Goal: Transaction & Acquisition: Book appointment/travel/reservation

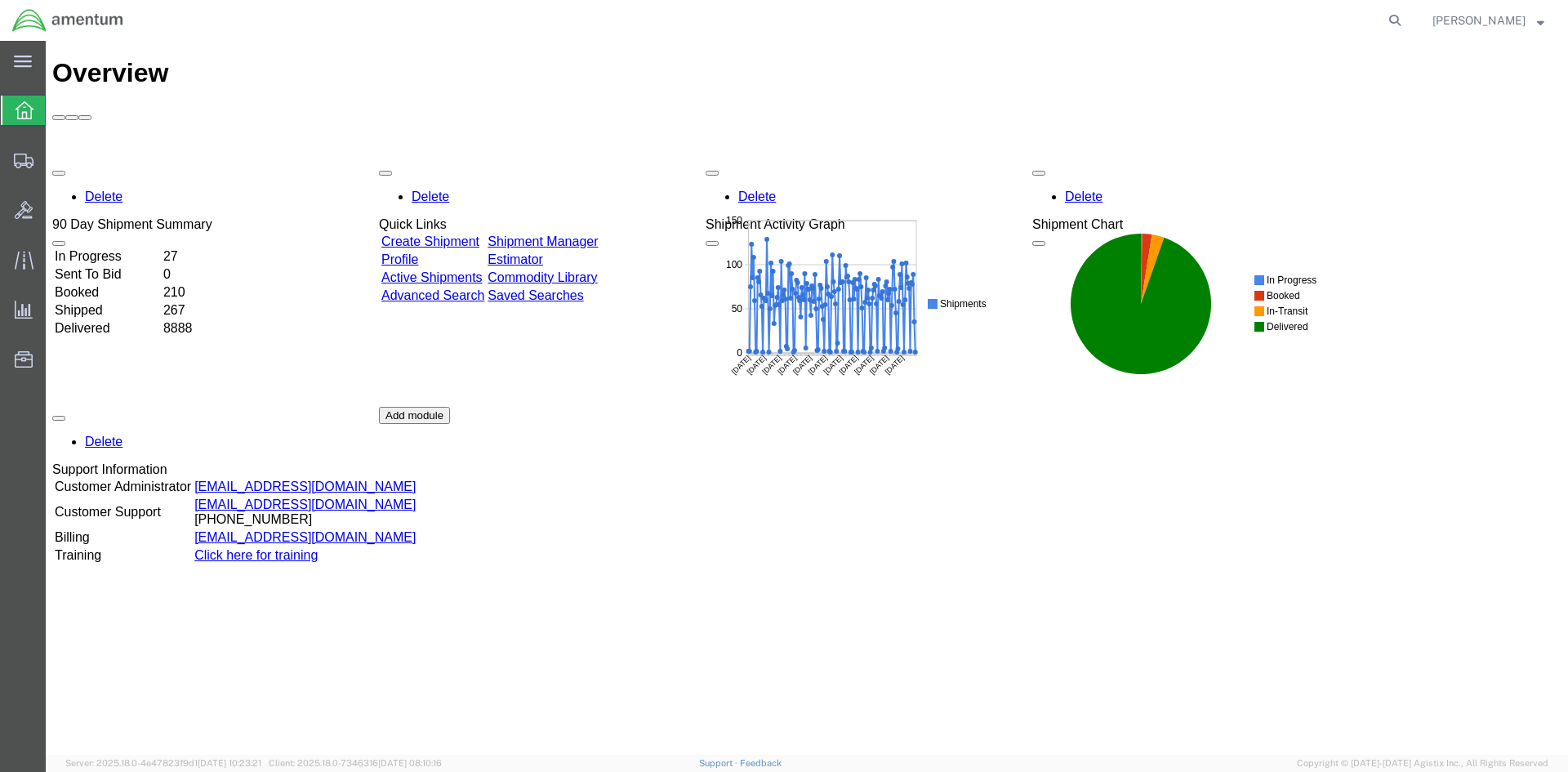
click at [598, 235] on link "Shipment Manager" at bounding box center [543, 242] width 110 height 14
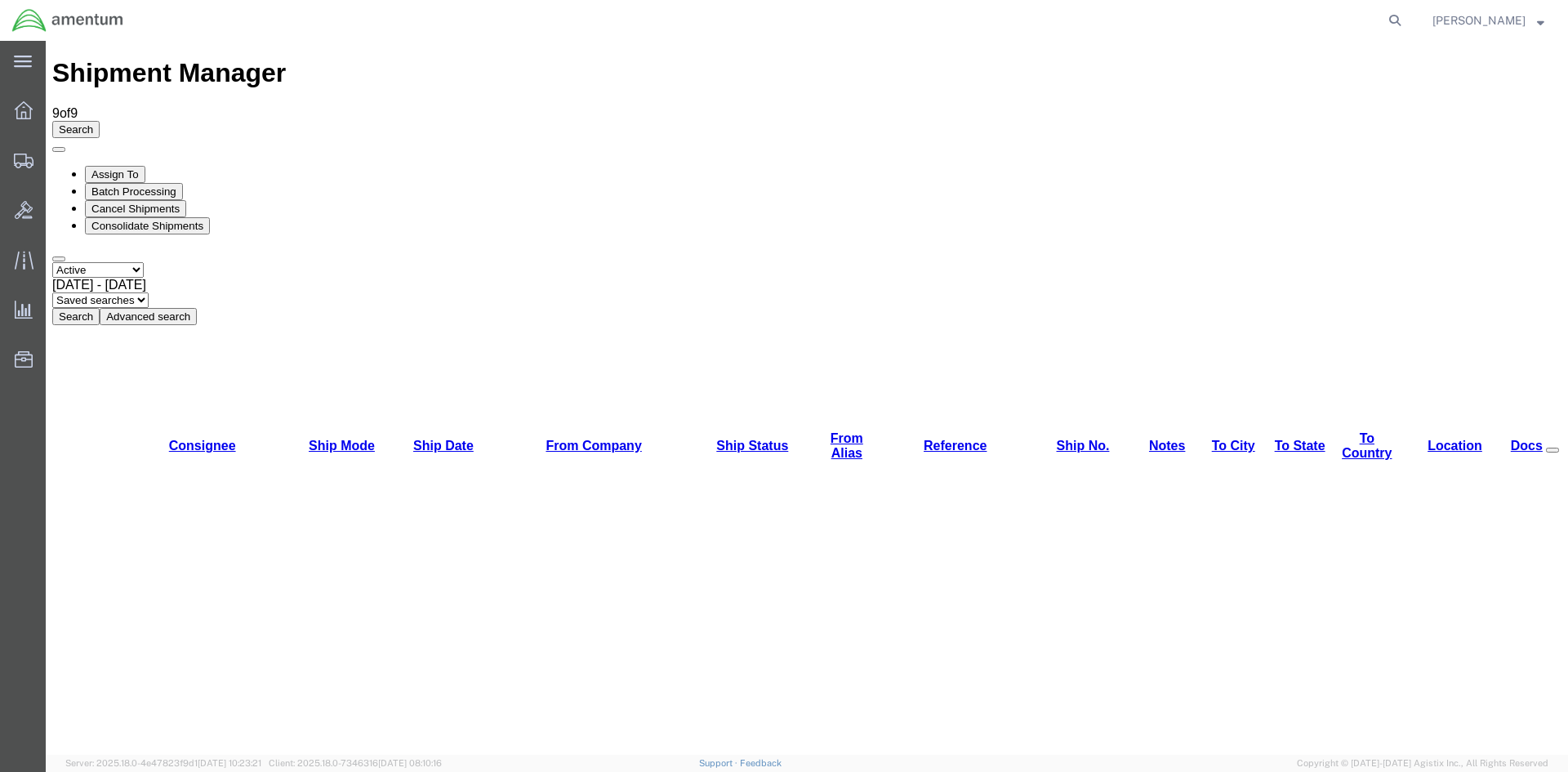
click at [99, 308] on button "Search" at bounding box center [76, 316] width 47 height 17
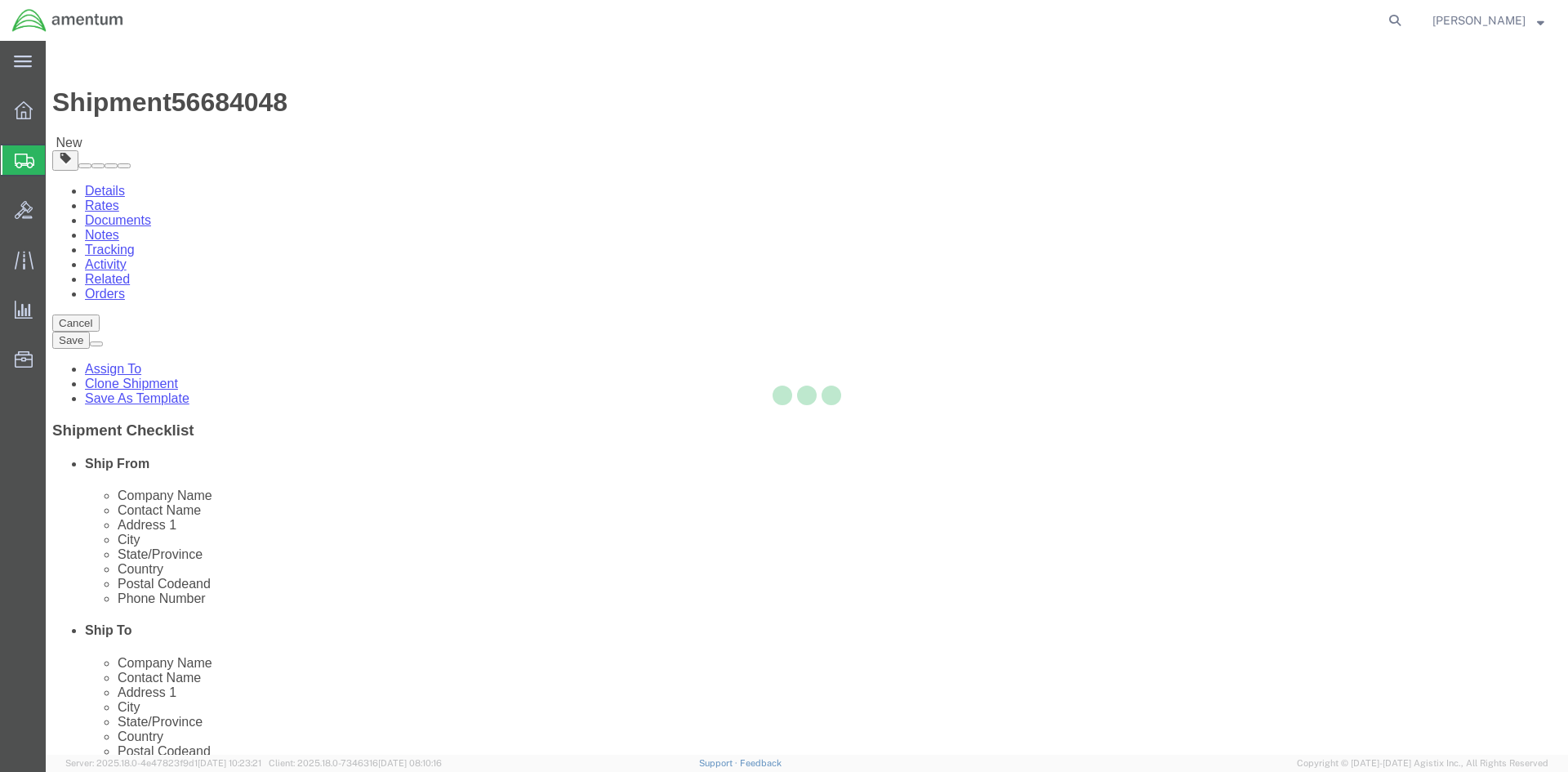
select select "42668"
select select "42715"
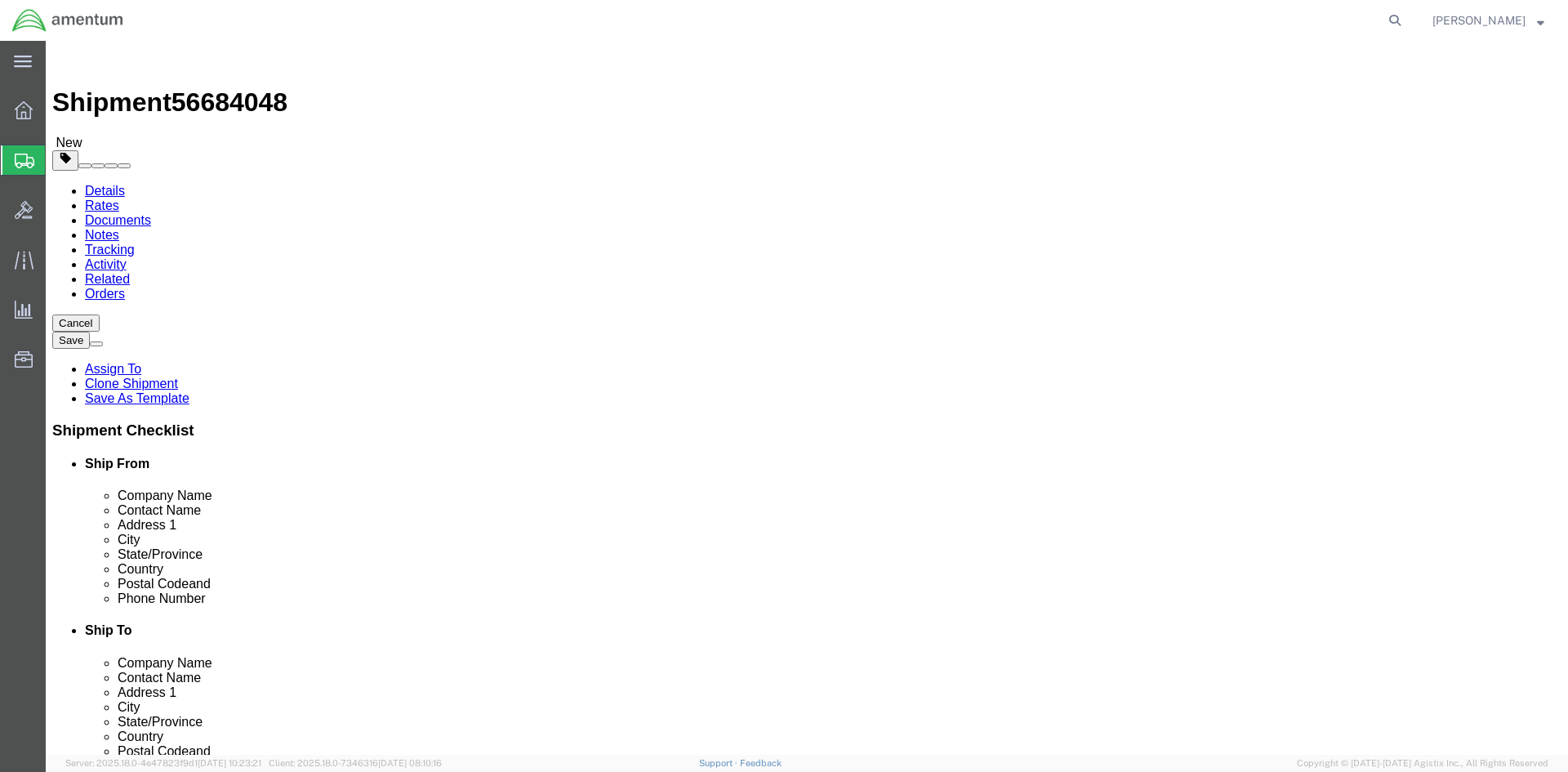
click button "Rate Shipment"
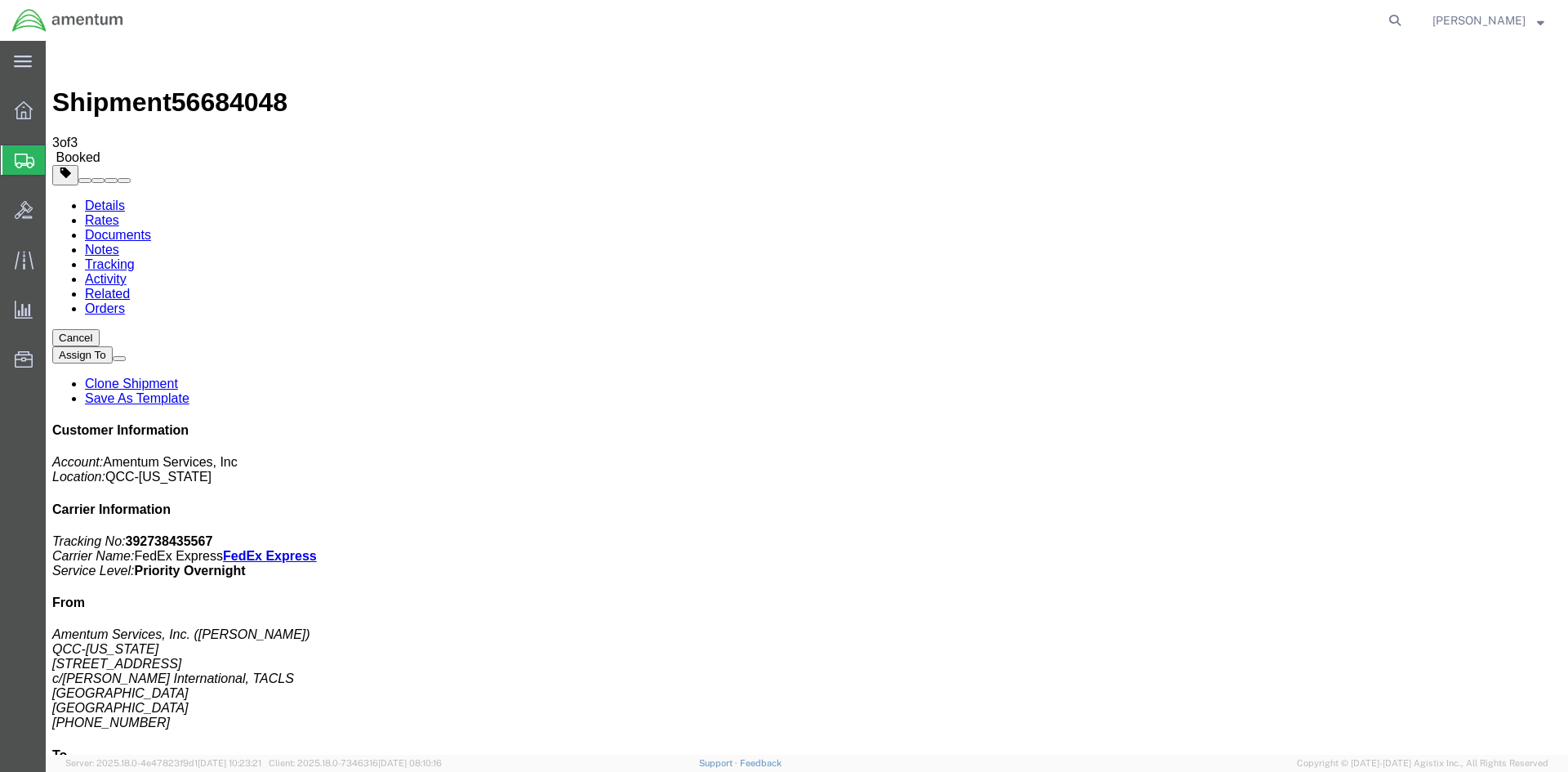
drag, startPoint x: 580, startPoint y: 292, endPoint x: 655, endPoint y: 289, distance: 75.1
copy td "392738435567"
click at [56, 111] on span "Overview" at bounding box center [51, 110] width 12 height 32
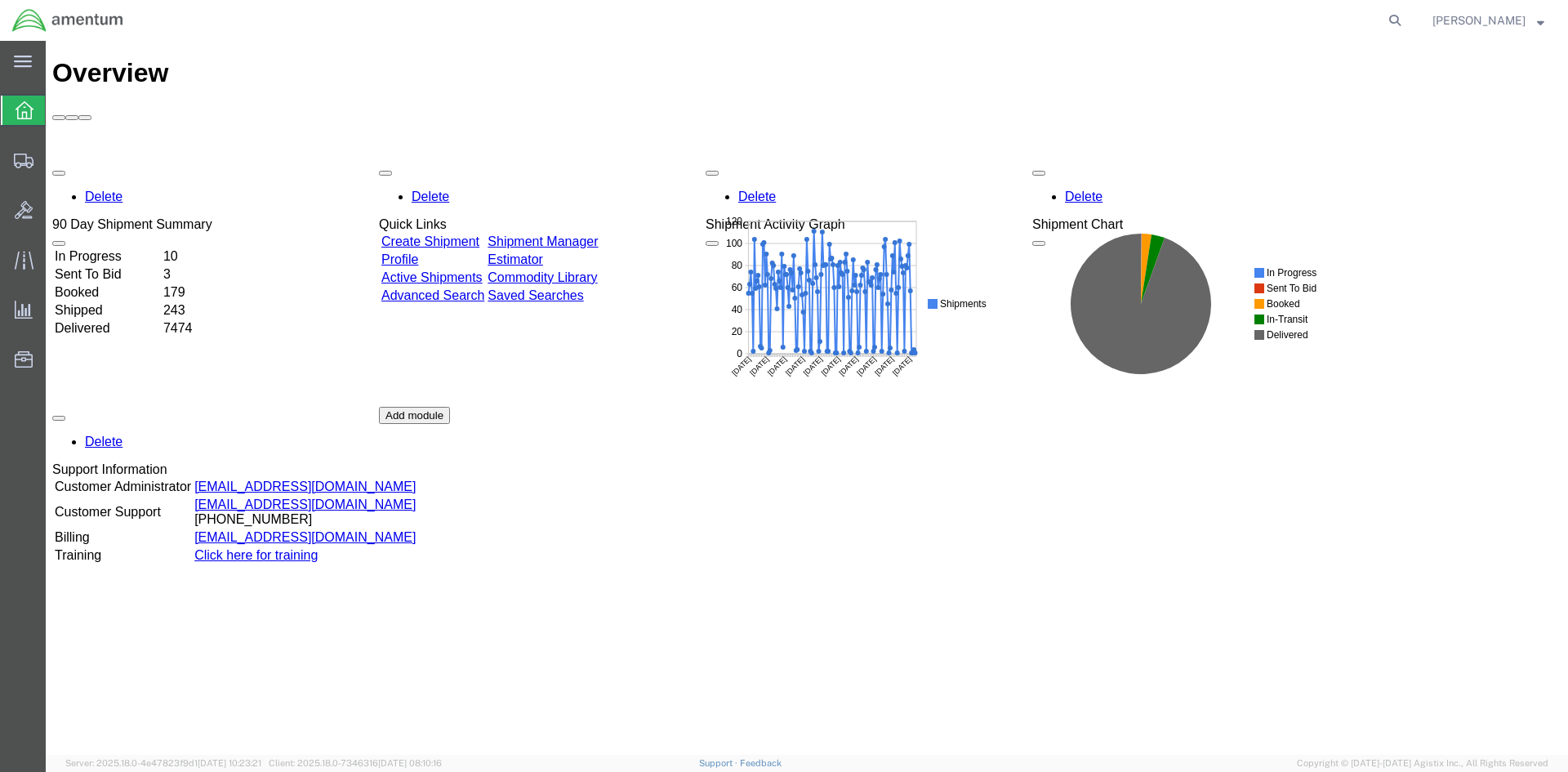
click at [561, 162] on div "Delete 90 Day Shipment Summary In Progress 10 Sent To Bid 3 Booked 179 Shipped …" at bounding box center [806, 407] width 1509 height 490
